Goal: Task Accomplishment & Management: Manage account settings

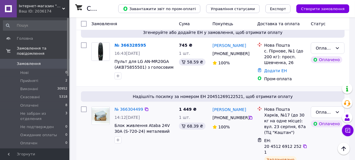
scroll to position [105, 0]
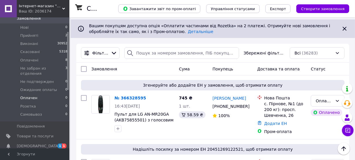
scroll to position [52, 0]
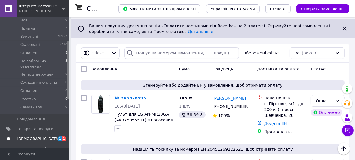
click at [29, 136] on span "[DEMOGRAPHIC_DATA]" at bounding box center [38, 138] width 43 height 5
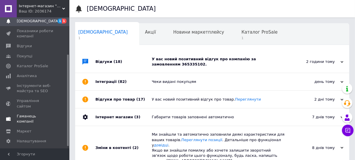
scroll to position [0, 3]
click at [200, 58] on div "У вас новий позитивний відгук про компанію за замовленням 365335102." at bounding box center [219, 61] width 134 height 10
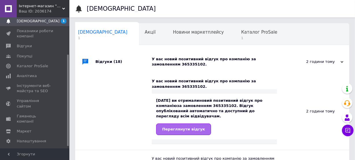
click at [179, 127] on span "Переглянути відгук" at bounding box center [183, 129] width 43 height 4
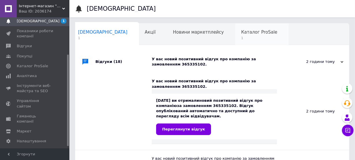
click at [241, 32] on span "Каталог ProSale" at bounding box center [259, 32] width 36 height 5
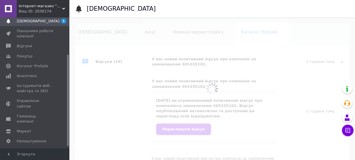
scroll to position [0, 12]
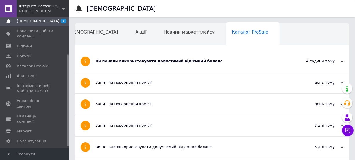
click at [190, 59] on div "Ви почали використовувати допустимий від'ємний баланс" at bounding box center [191, 60] width 190 height 5
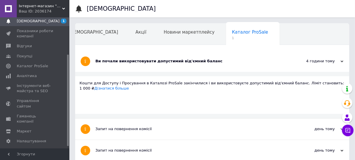
click at [115, 52] on span "Навчання та заходи" at bounding box center [92, 54] width 46 height 5
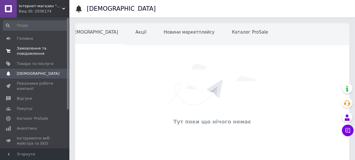
click at [35, 47] on span "Замовлення та повідомлення" at bounding box center [35, 51] width 37 height 10
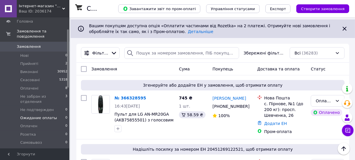
scroll to position [26, 0]
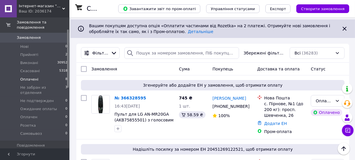
click at [30, 77] on span "Оплачені" at bounding box center [29, 79] width 18 height 5
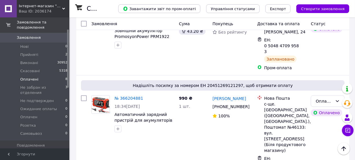
scroll to position [568, 0]
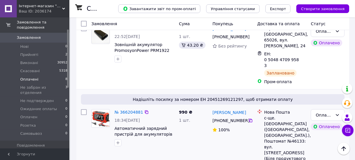
click at [83, 109] on input "checkbox" at bounding box center [84, 112] width 6 height 6
checkbox input "true"
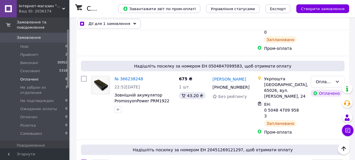
scroll to position [515, 0]
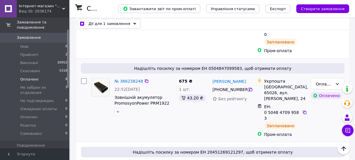
click at [84, 78] on input "checkbox" at bounding box center [84, 81] width 6 height 6
checkbox input "true"
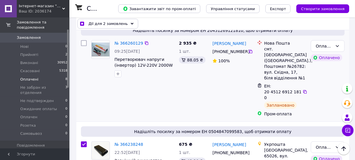
scroll to position [437, 0]
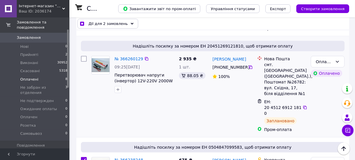
click at [82, 56] on input "checkbox" at bounding box center [84, 59] width 6 height 6
checkbox input "true"
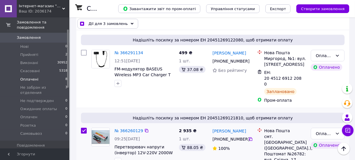
scroll to position [358, 0]
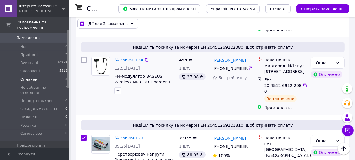
click at [84, 57] on input "checkbox" at bounding box center [84, 60] width 6 height 6
checkbox input "true"
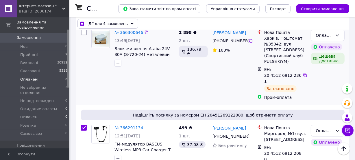
scroll to position [279, 0]
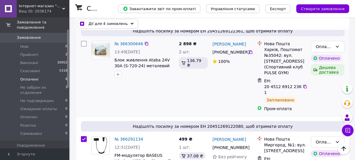
click at [83, 41] on input "checkbox" at bounding box center [84, 44] width 6 height 6
checkbox input "true"
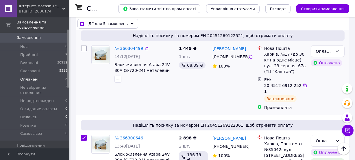
scroll to position [174, 0]
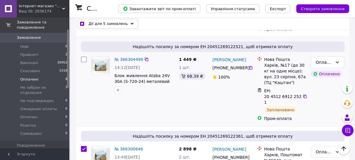
click at [84, 58] on input "checkbox" at bounding box center [84, 59] width 6 height 6
checkbox input "true"
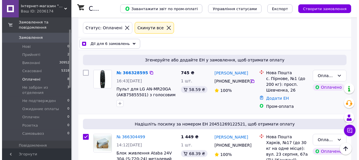
scroll to position [95, 0]
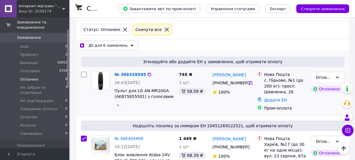
click at [84, 73] on input "checkbox" at bounding box center [84, 74] width 6 height 6
checkbox input "true"
click at [131, 46] on icon at bounding box center [132, 45] width 3 height 3
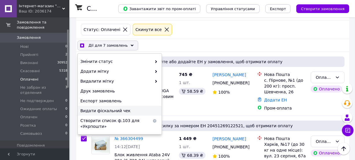
click at [100, 110] on span "Видати фіскальний чек" at bounding box center [118, 111] width 77 height 6
checkbox input "true"
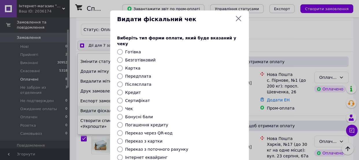
click at [120, 57] on input "Безготівковий" at bounding box center [120, 60] width 6 height 6
radio input "true"
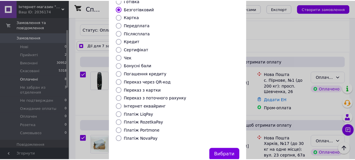
scroll to position [63, 0]
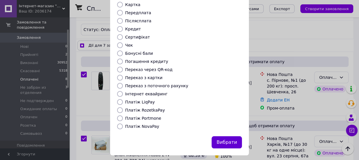
click at [227, 136] on button "Вибрати" at bounding box center [227, 142] width 30 height 12
checkbox input "true"
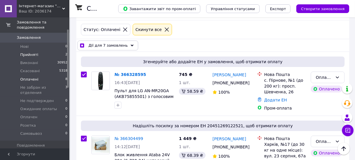
click at [29, 52] on span "Прийняті" at bounding box center [29, 54] width 18 height 5
checkbox input "false"
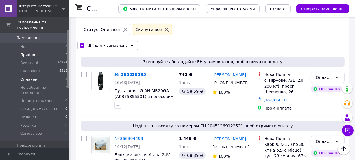
checkbox input "false"
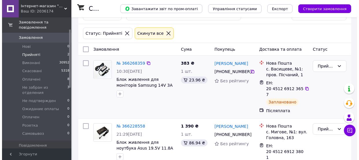
scroll to position [106, 0]
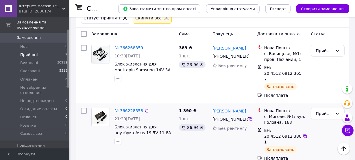
click at [84, 108] on input "checkbox" at bounding box center [84, 111] width 6 height 6
checkbox input "true"
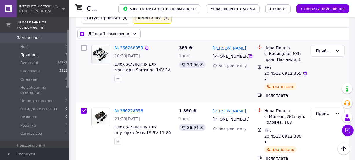
click at [83, 46] on input "checkbox" at bounding box center [84, 48] width 6 height 6
checkbox input "true"
click at [131, 34] on icon at bounding box center [132, 33] width 3 height 3
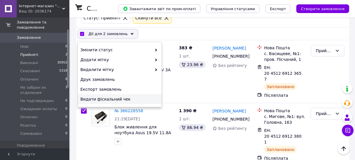
click at [98, 99] on span "Видати фіскальний чек" at bounding box center [118, 99] width 77 height 6
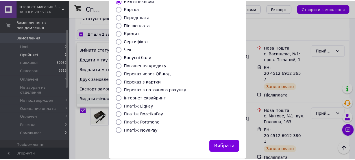
scroll to position [63, 0]
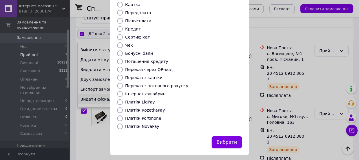
click at [120, 123] on input "Платіж NovaPay" at bounding box center [120, 126] width 6 height 6
radio input "true"
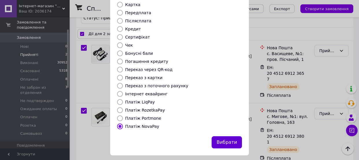
click at [224, 138] on button "Вибрати" at bounding box center [227, 142] width 30 height 12
